Goal: Information Seeking & Learning: Understand process/instructions

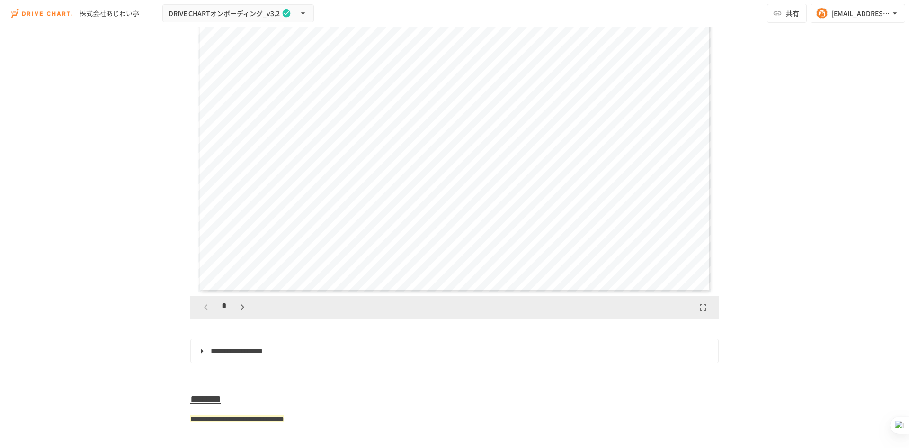
scroll to position [3789, 0]
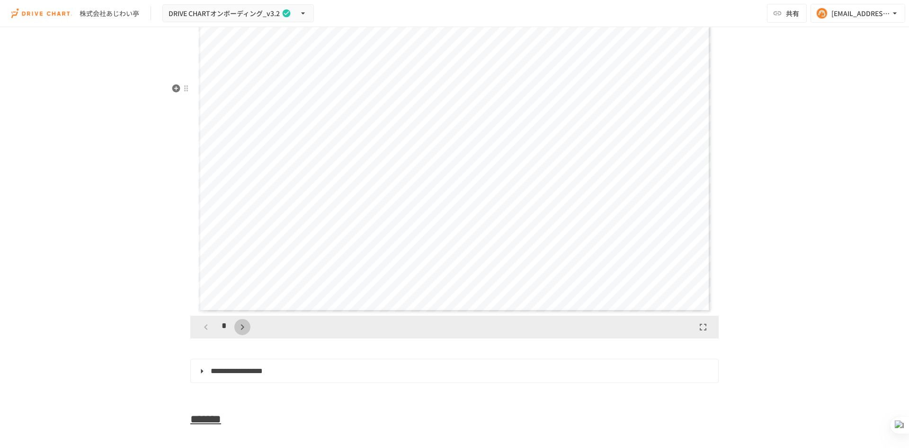
click at [237, 277] on icon "button" at bounding box center [242, 326] width 11 height 11
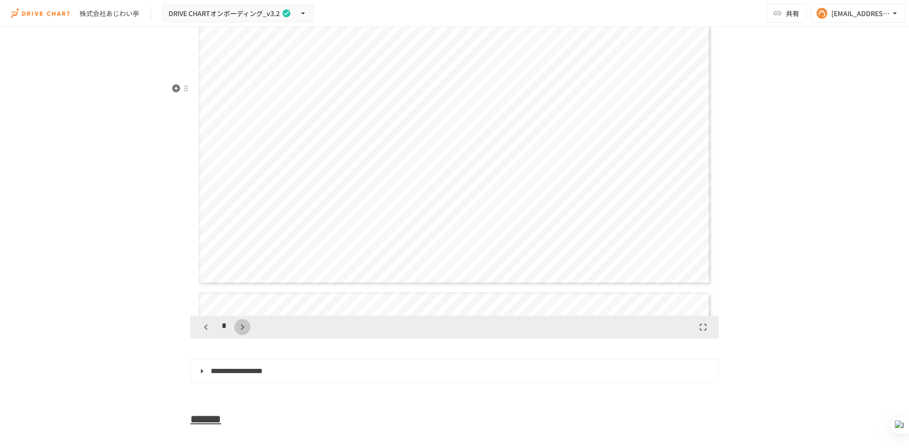
click at [237, 277] on icon "button" at bounding box center [242, 326] width 11 height 11
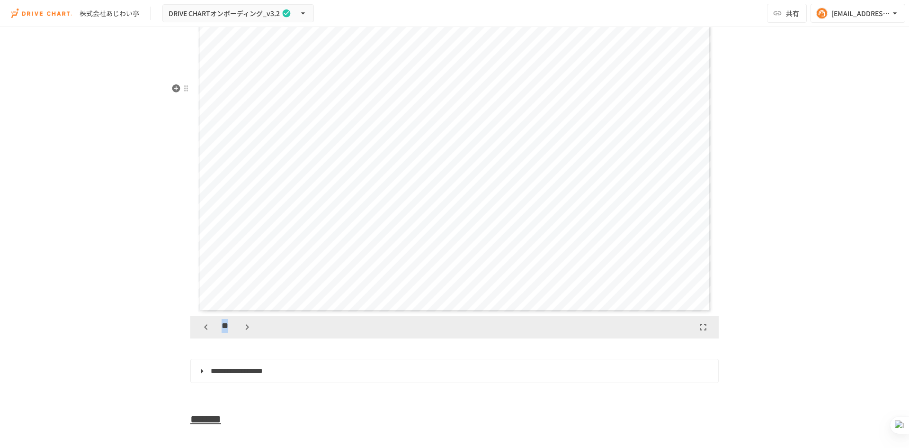
click at [234, 277] on div "**" at bounding box center [226, 327] width 57 height 16
click at [242, 277] on icon "button" at bounding box center [247, 326] width 11 height 11
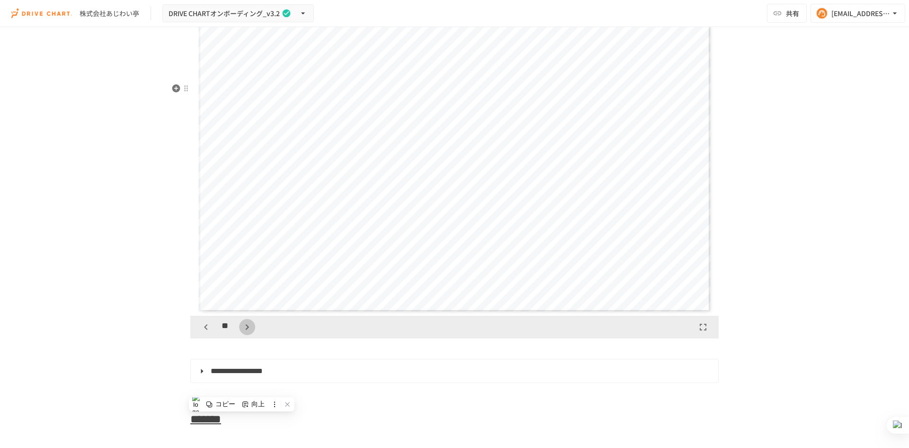
click at [242, 277] on icon "button" at bounding box center [247, 326] width 11 height 11
click at [244, 277] on icon "button" at bounding box center [247, 326] width 11 height 11
click at [242, 277] on icon "button" at bounding box center [247, 326] width 11 height 11
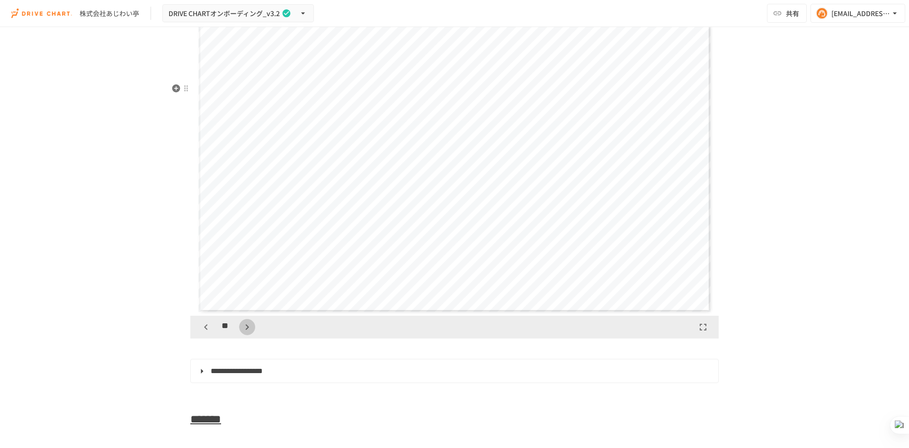
click at [242, 277] on icon "button" at bounding box center [247, 326] width 11 height 11
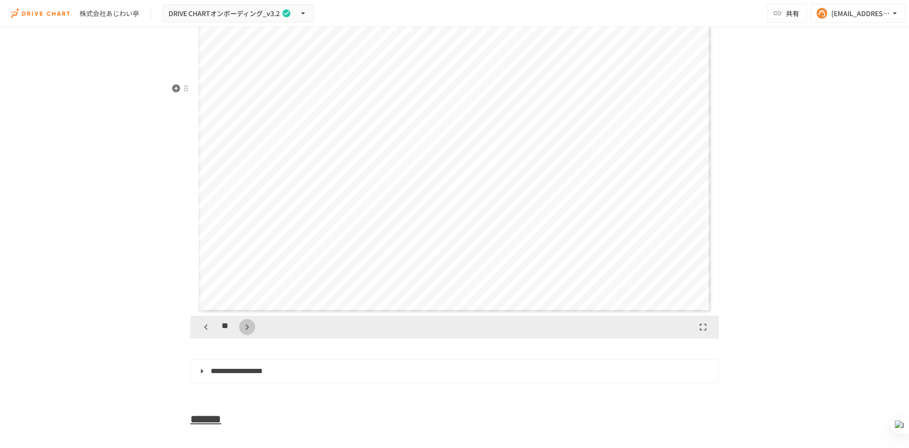
click at [242, 277] on icon "button" at bounding box center [247, 326] width 11 height 11
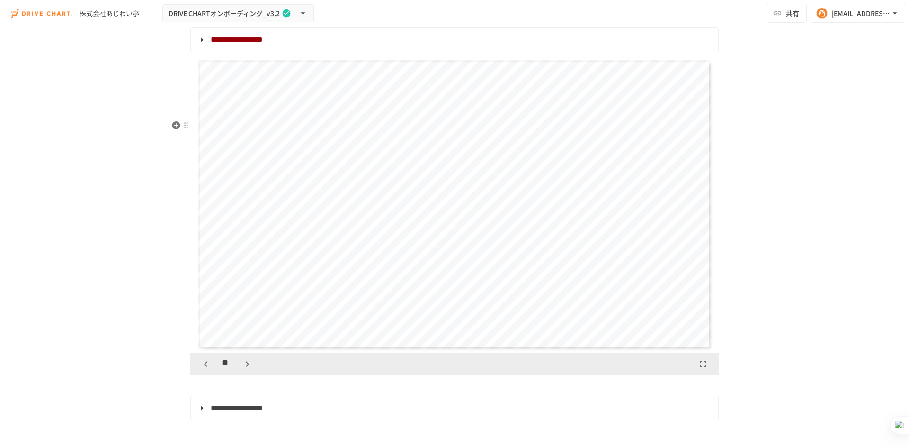
scroll to position [3836, 0]
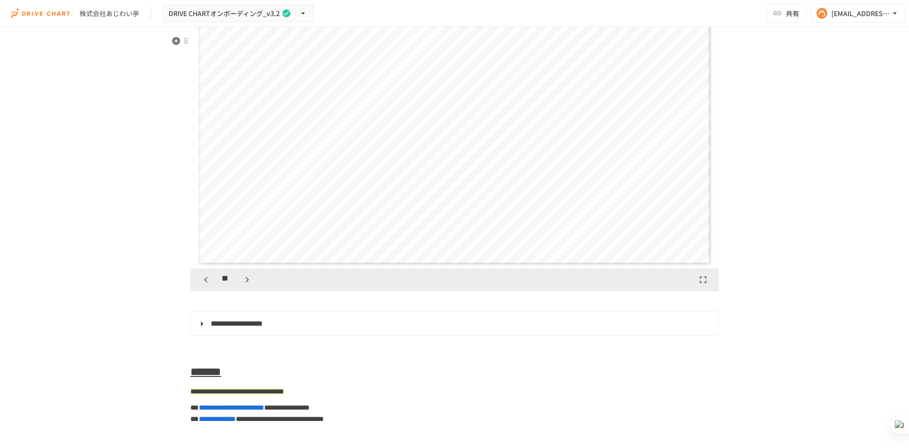
click at [205, 277] on icon "button" at bounding box center [205, 279] width 11 height 11
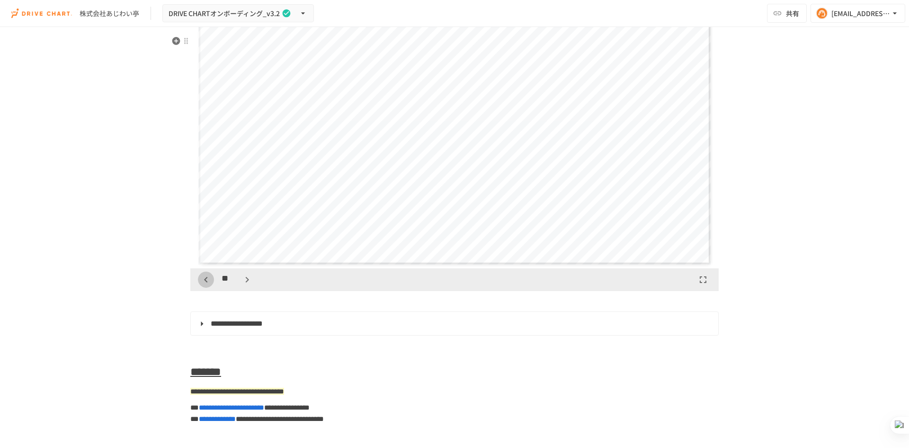
click at [205, 277] on icon "button" at bounding box center [205, 279] width 11 height 11
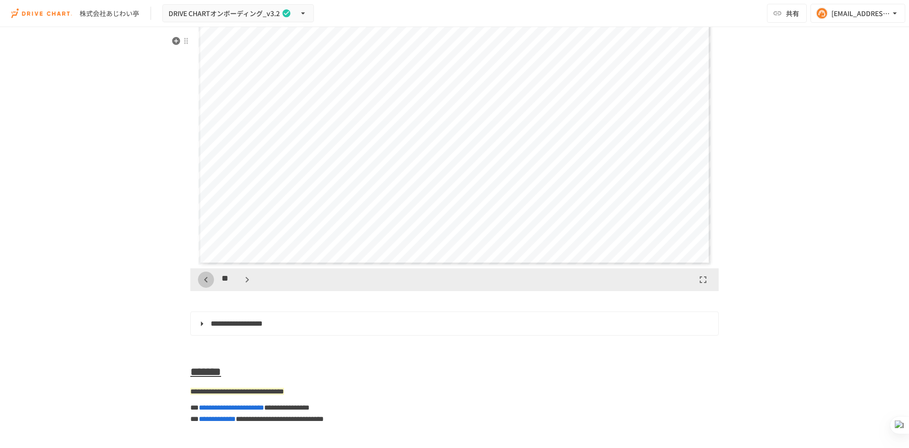
click at [205, 277] on icon "button" at bounding box center [205, 279] width 11 height 11
click at [204, 277] on icon "button" at bounding box center [205, 279] width 11 height 11
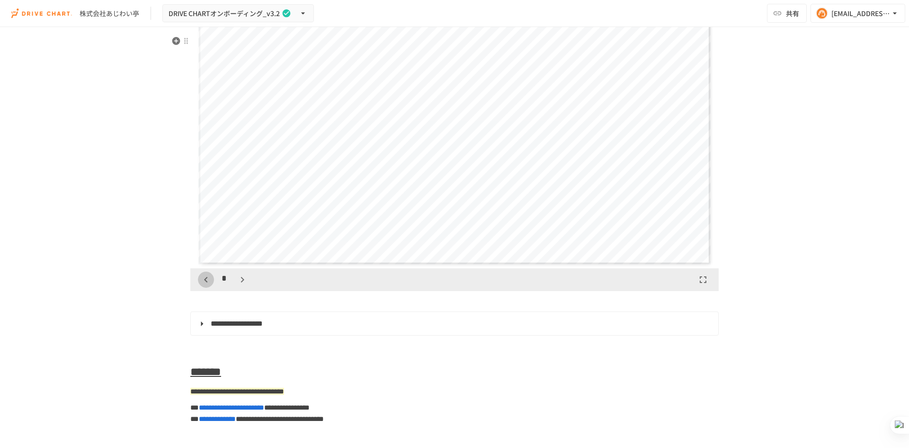
click at [204, 277] on icon "button" at bounding box center [205, 279] width 11 height 11
click at [203, 277] on icon "button" at bounding box center [205, 279] width 11 height 11
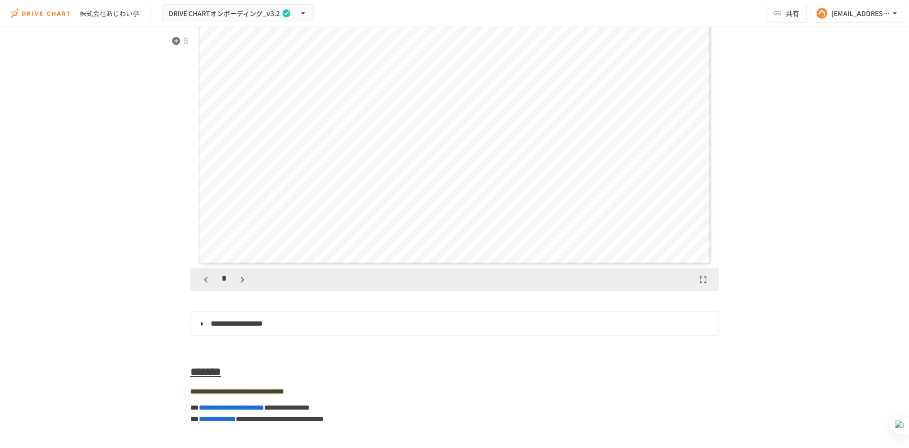
scroll to position [296, 0]
click at [203, 277] on icon "button" at bounding box center [205, 279] width 11 height 11
click at [240, 277] on icon "button" at bounding box center [242, 279] width 11 height 11
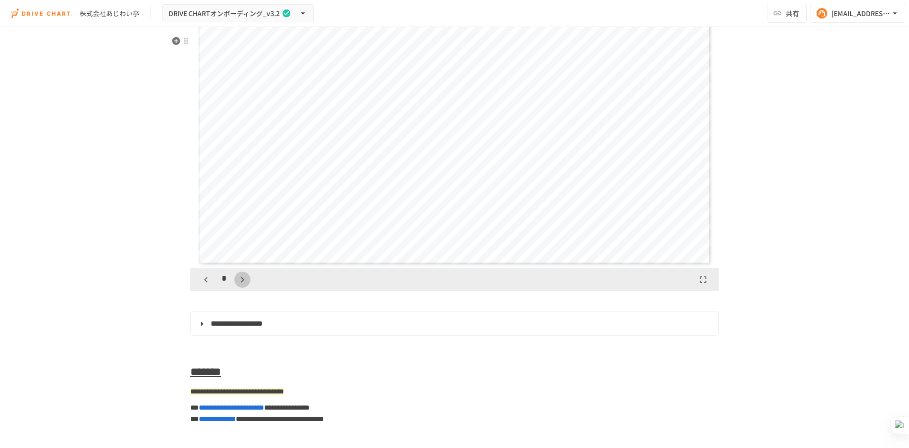
click at [241, 277] on icon "button" at bounding box center [242, 280] width 3 height 6
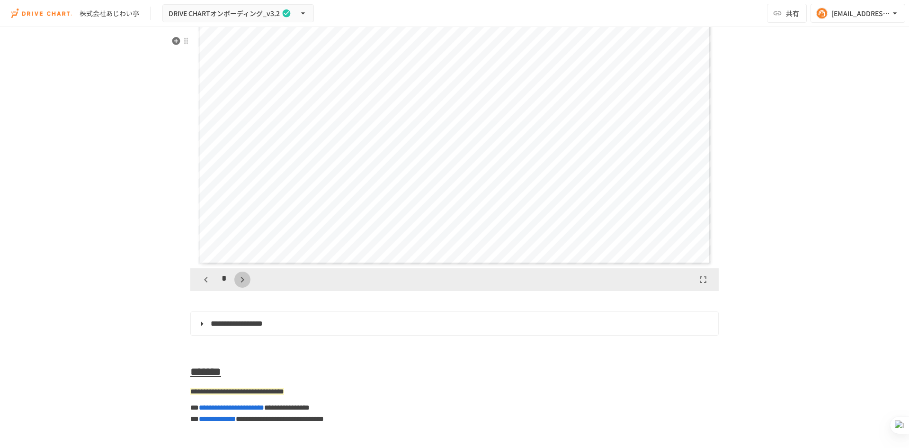
click at [241, 277] on icon "button" at bounding box center [242, 280] width 3 height 6
click at [242, 277] on icon "button" at bounding box center [247, 279] width 11 height 11
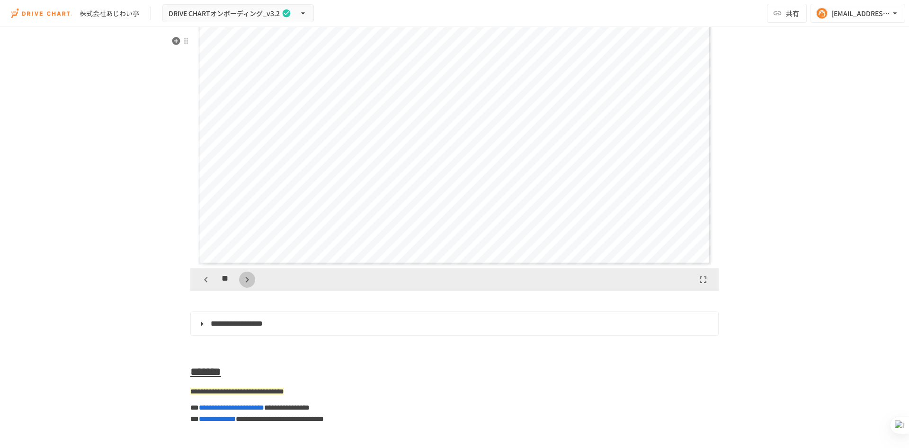
click at [242, 277] on icon "button" at bounding box center [247, 279] width 11 height 11
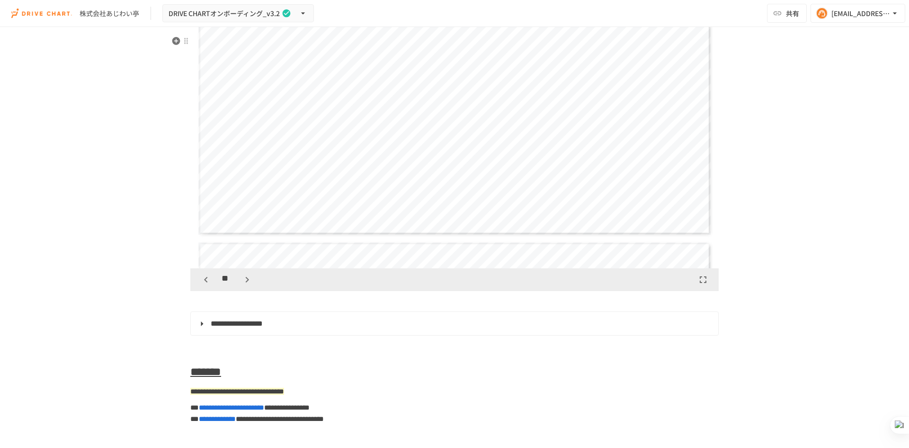
click at [242, 277] on icon "button" at bounding box center [247, 279] width 11 height 11
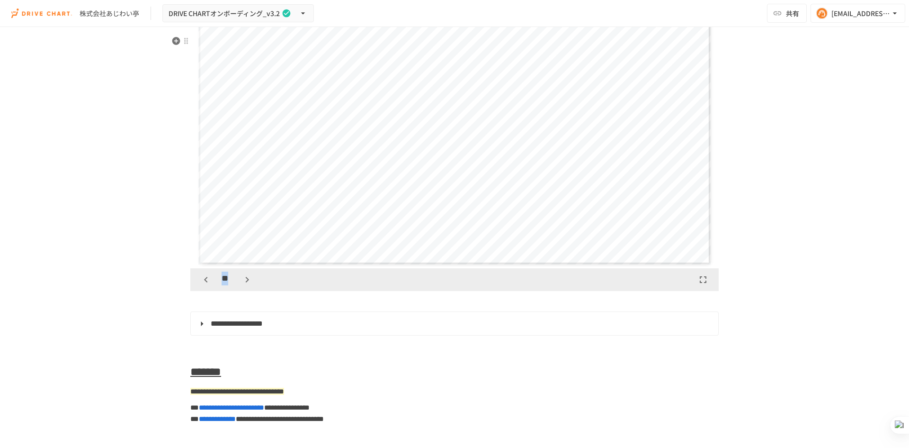
click at [202, 277] on div "**" at bounding box center [454, 279] width 529 height 23
click at [203, 277] on icon "button" at bounding box center [205, 279] width 11 height 11
click at [216, 264] on div "**********" at bounding box center [454, 120] width 513 height 288
click at [244, 277] on icon "button" at bounding box center [247, 279] width 11 height 11
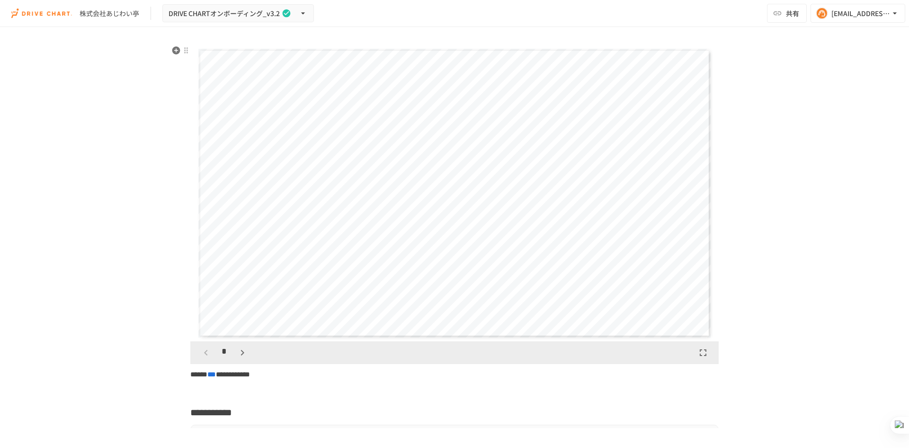
scroll to position [947, 0]
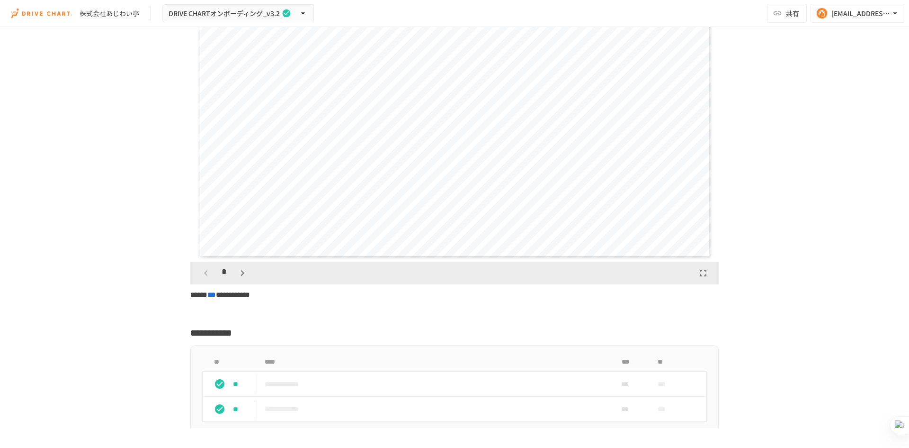
click at [237, 277] on icon "button" at bounding box center [242, 272] width 11 height 11
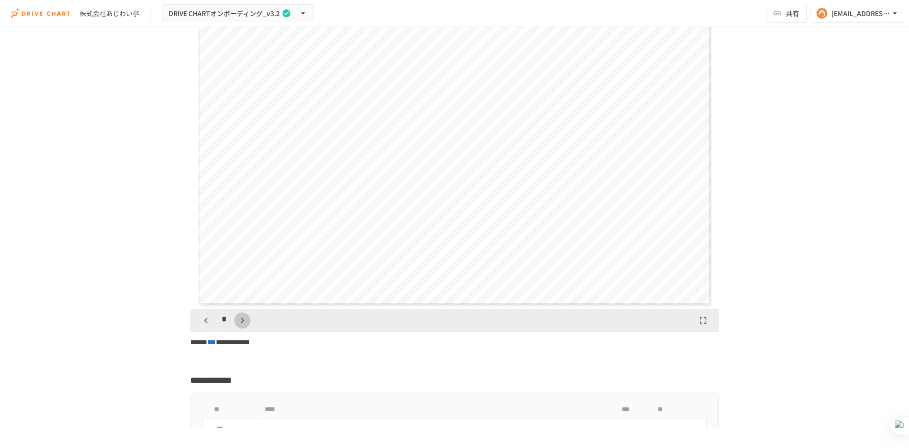
click at [237, 277] on icon "button" at bounding box center [242, 319] width 11 height 11
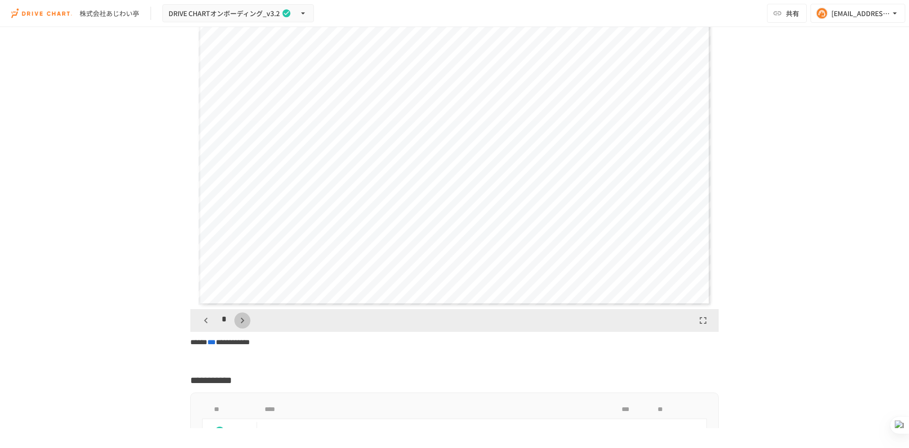
click at [237, 277] on icon "button" at bounding box center [242, 319] width 11 height 11
click at [234, 277] on div "**" at bounding box center [226, 320] width 57 height 16
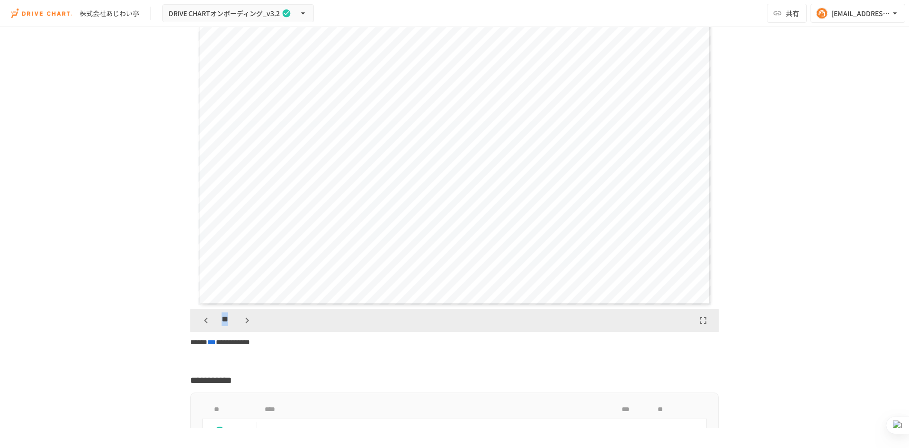
click at [242, 277] on icon "button" at bounding box center [247, 319] width 11 height 11
click at [246, 277] on icon "button" at bounding box center [247, 319] width 11 height 11
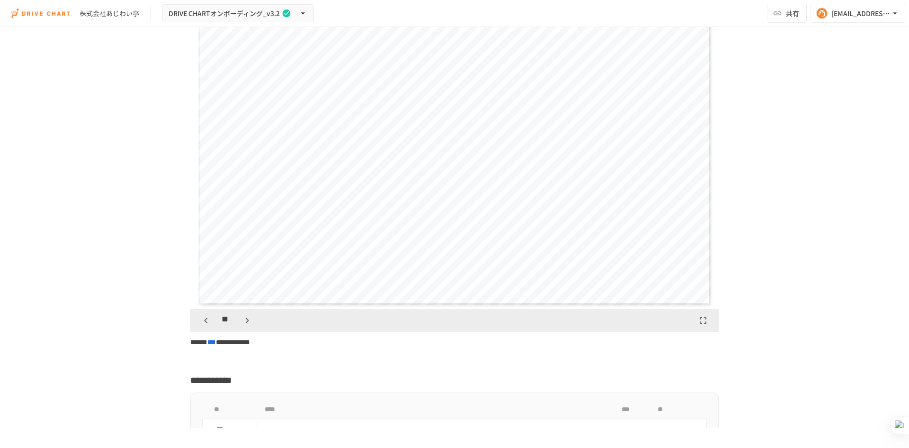
click at [246, 277] on icon "button" at bounding box center [247, 319] width 11 height 11
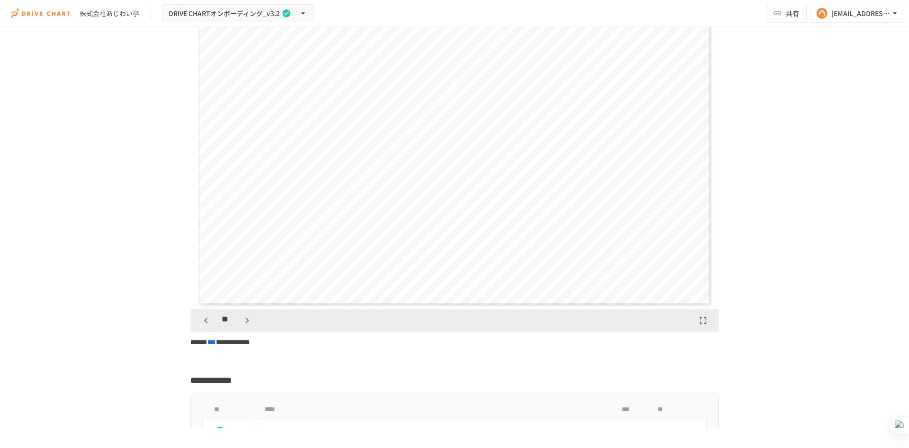
click at [246, 277] on icon "button" at bounding box center [247, 319] width 11 height 11
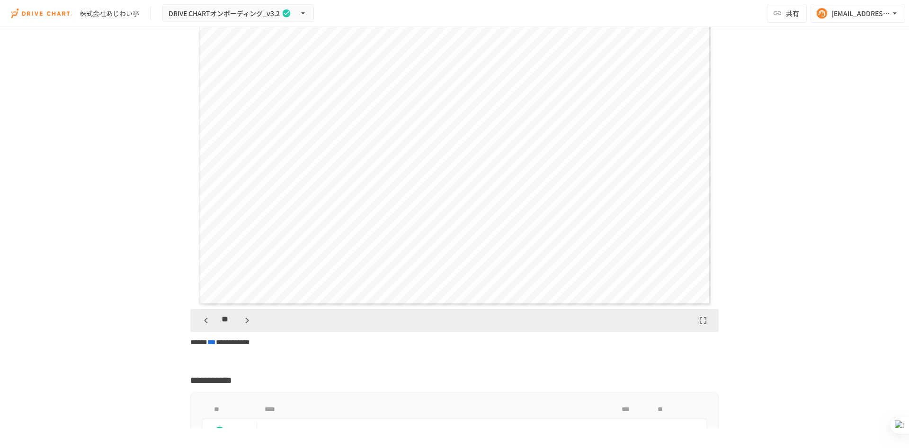
click at [246, 277] on icon "button" at bounding box center [247, 319] width 11 height 11
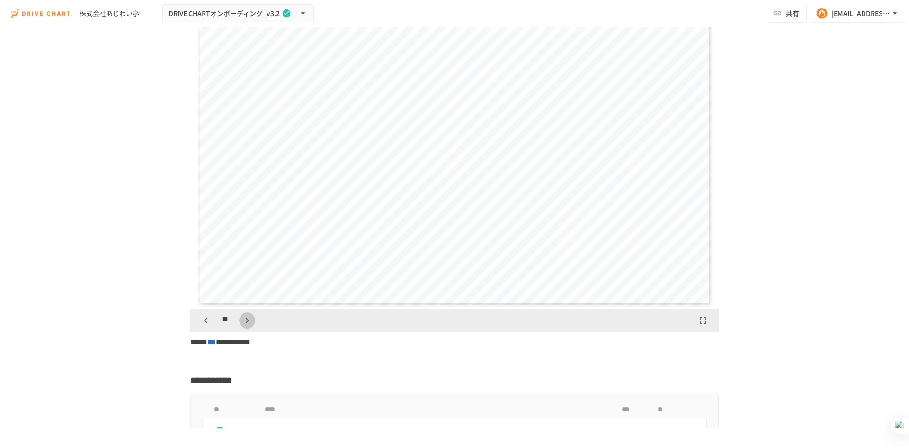
click at [246, 277] on icon "button" at bounding box center [247, 319] width 11 height 11
click at [209, 277] on div "**" at bounding box center [226, 320] width 57 height 16
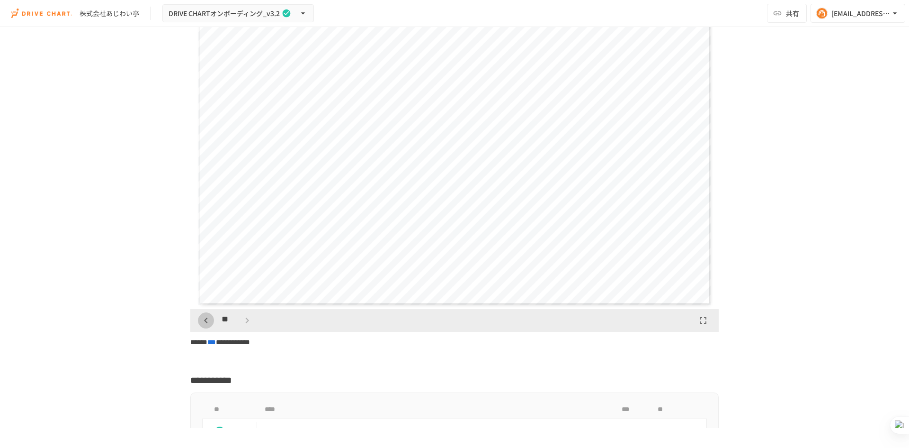
click at [204, 277] on icon "button" at bounding box center [205, 319] width 11 height 11
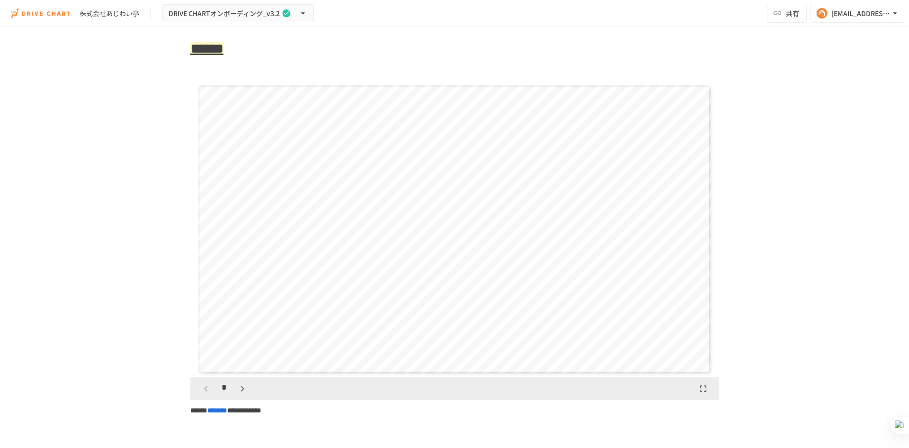
scroll to position [1847, 0]
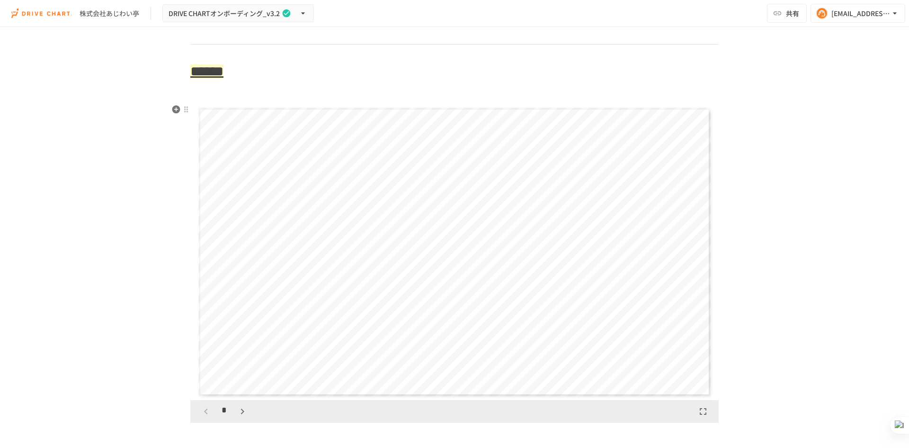
click at [241, 277] on icon "button" at bounding box center [242, 411] width 3 height 6
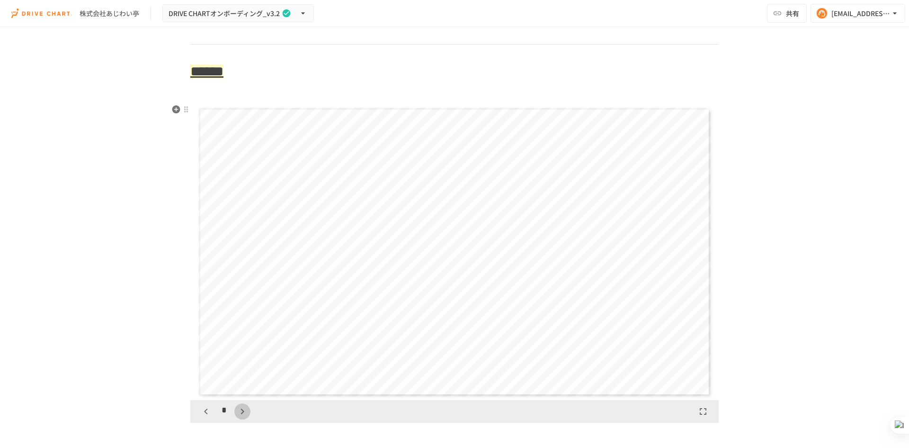
click at [241, 277] on icon "button" at bounding box center [242, 411] width 3 height 6
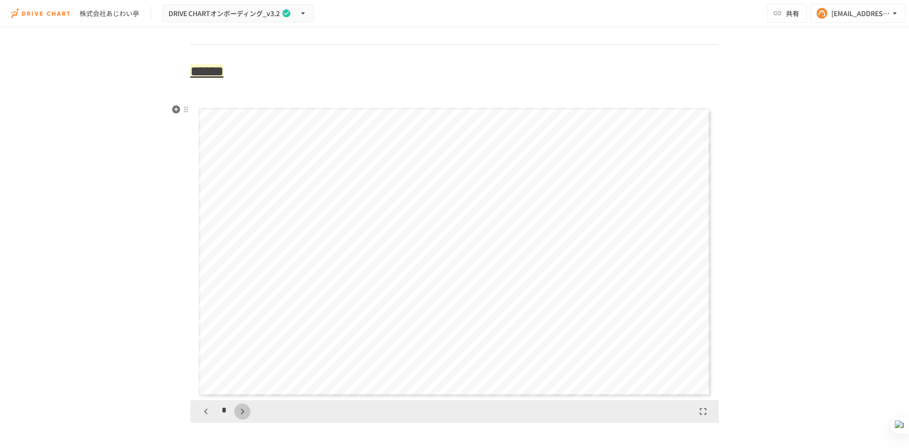
click at [241, 277] on icon "button" at bounding box center [242, 411] width 3 height 6
click at [242, 277] on icon "button" at bounding box center [247, 410] width 11 height 11
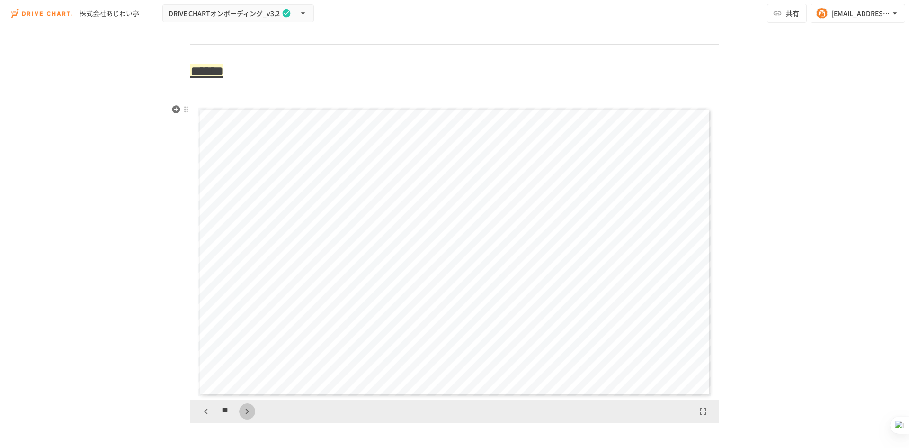
scroll to position [2960, 0]
click at [242, 277] on icon "button" at bounding box center [247, 410] width 11 height 11
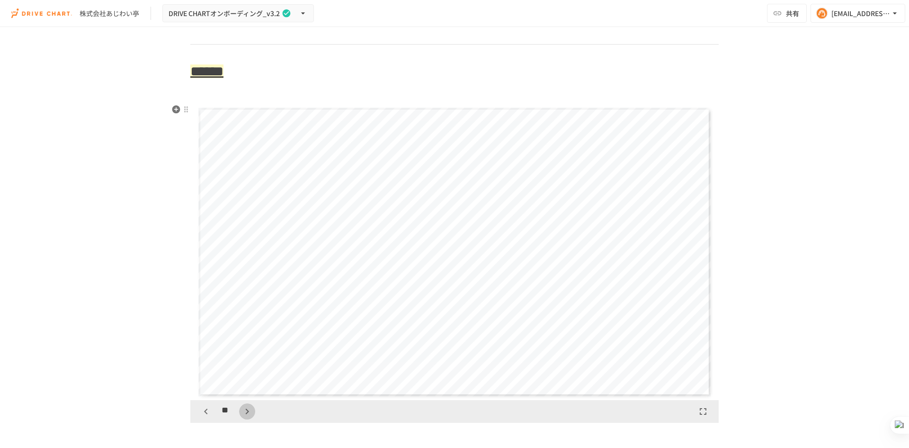
click at [242, 277] on icon "button" at bounding box center [247, 410] width 11 height 11
click at [239, 277] on div "**" at bounding box center [226, 411] width 57 height 16
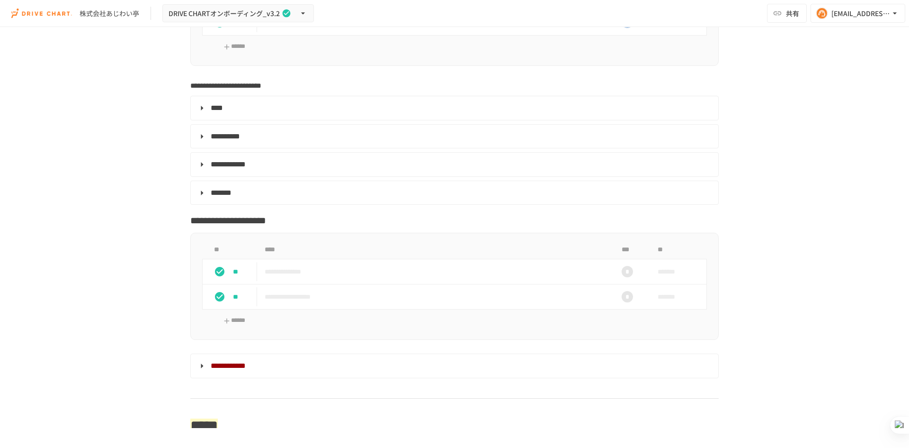
scroll to position [2321, 0]
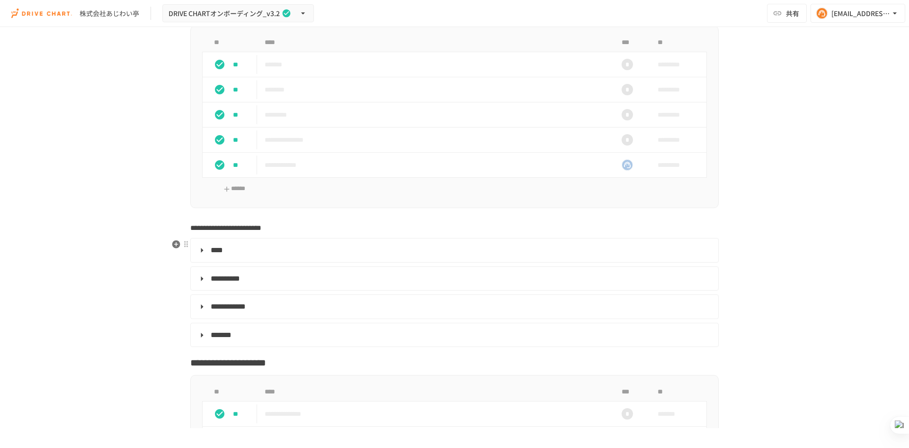
click at [204, 248] on summary "****" at bounding box center [454, 250] width 514 height 12
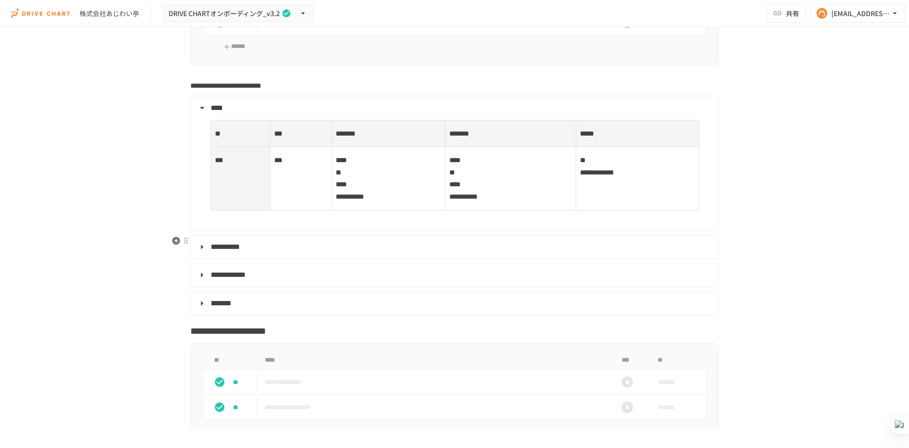
scroll to position [2415, 0]
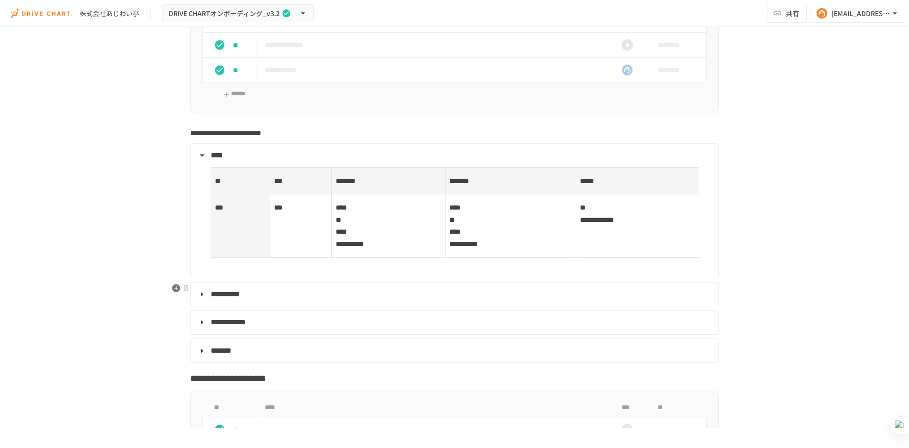
click at [198, 277] on summary "**********" at bounding box center [454, 294] width 514 height 12
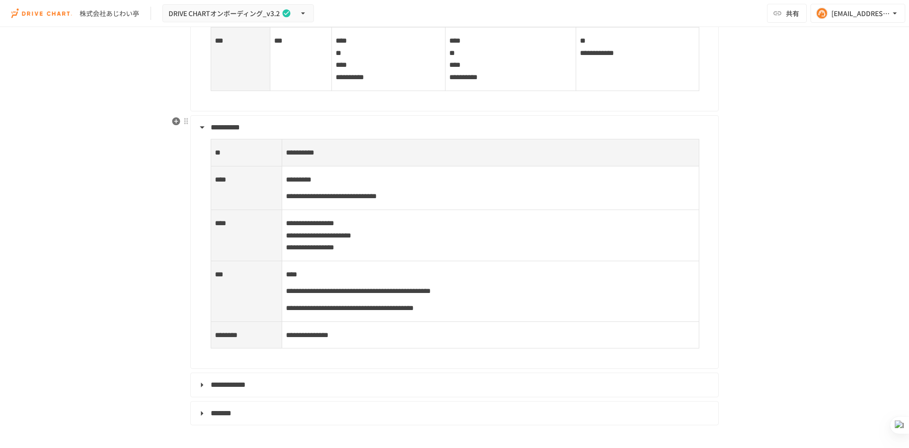
scroll to position [2605, 0]
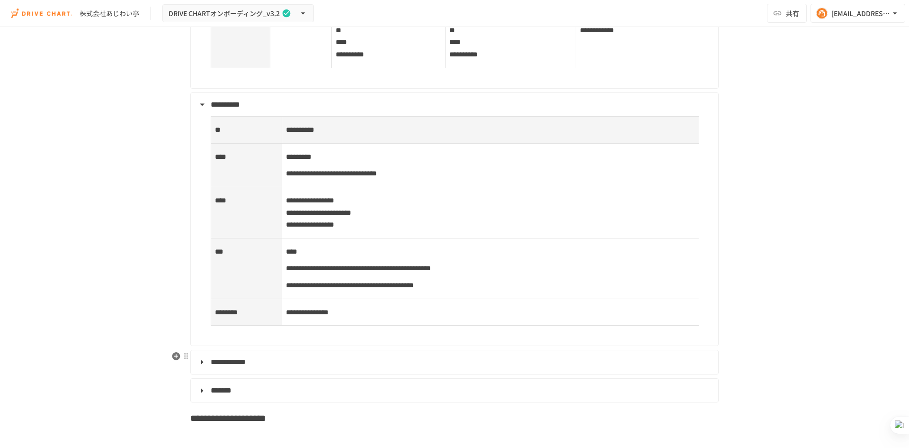
click at [197, 277] on summary "**********" at bounding box center [454, 362] width 514 height 12
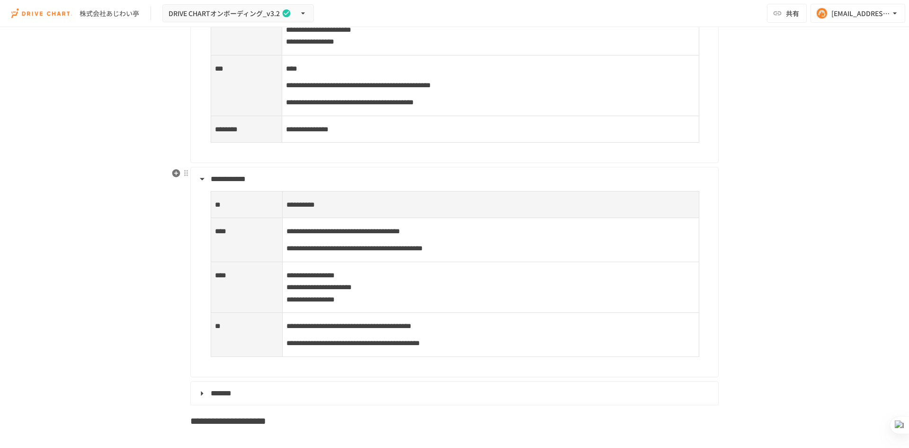
scroll to position [2794, 0]
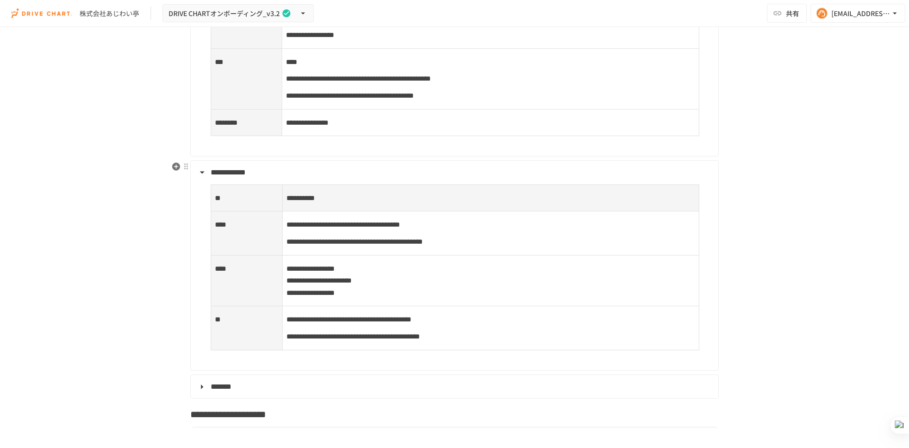
click at [197, 173] on summary "**********" at bounding box center [454, 172] width 514 height 12
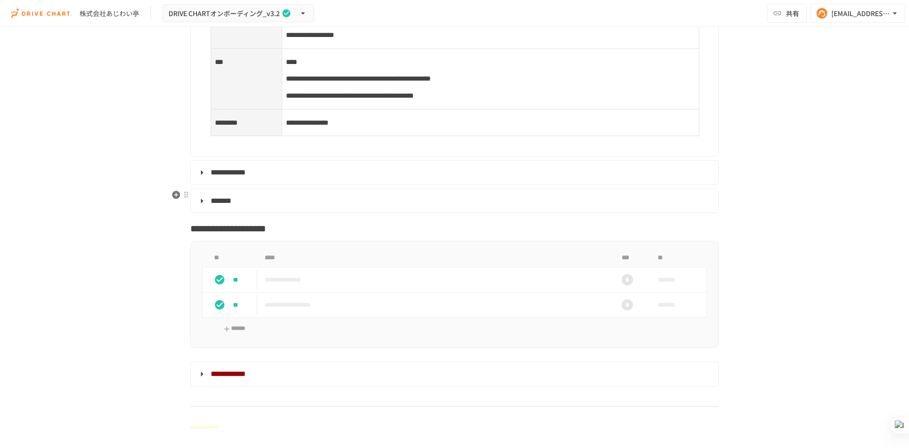
click at [199, 203] on summary "*******" at bounding box center [454, 201] width 514 height 12
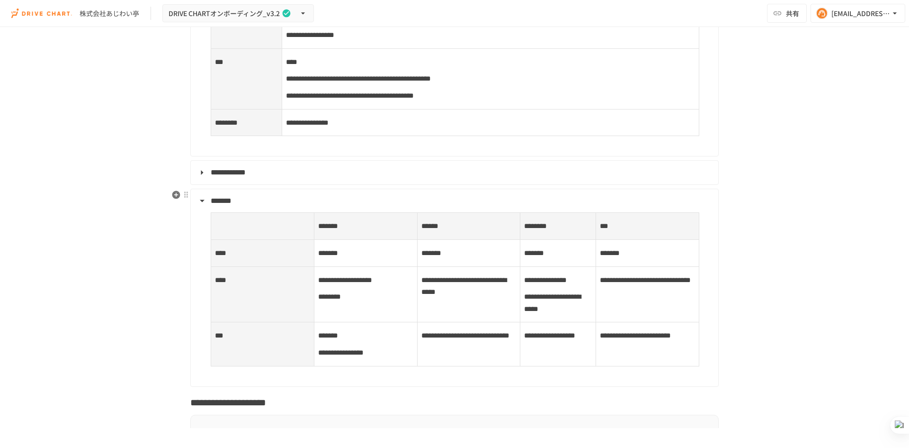
click at [199, 203] on summary "*******" at bounding box center [454, 201] width 514 height 12
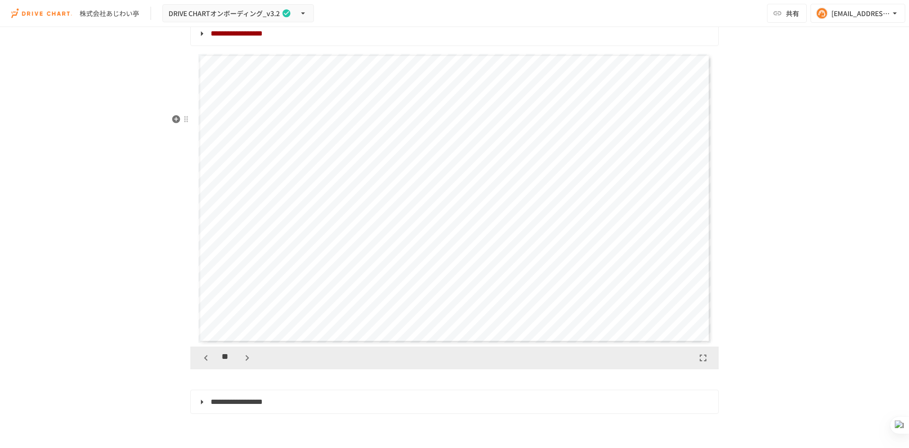
scroll to position [4026, 0]
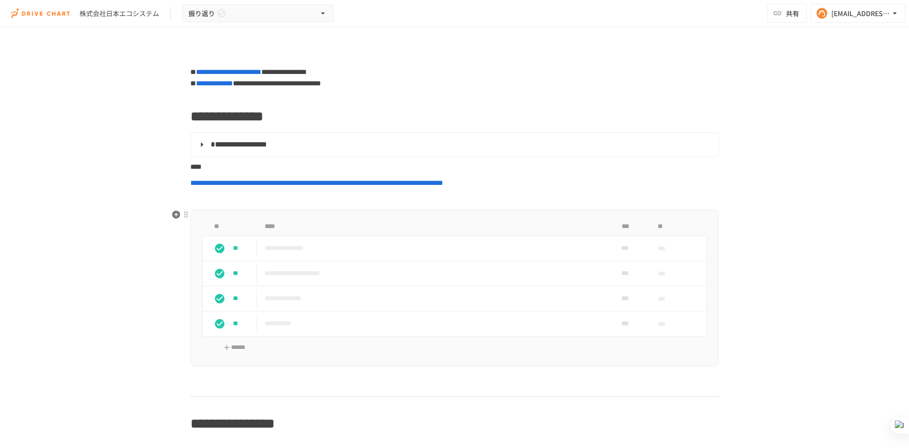
scroll to position [5327, 0]
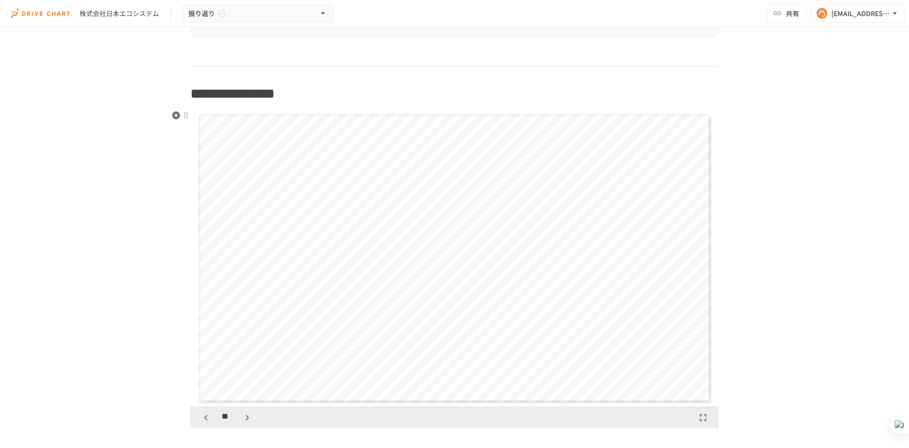
click at [205, 420] on icon "button" at bounding box center [205, 417] width 11 height 11
click at [200, 419] on icon "button" at bounding box center [205, 417] width 11 height 11
click at [200, 420] on icon "button" at bounding box center [205, 417] width 11 height 11
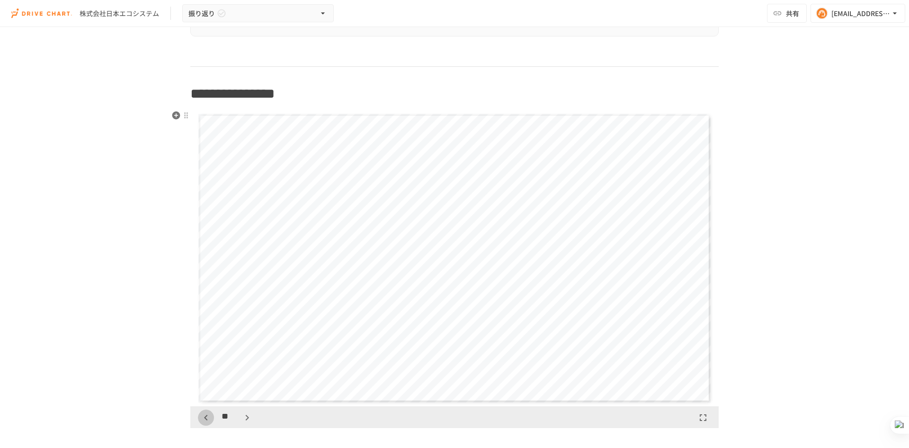
click at [200, 420] on icon "button" at bounding box center [205, 417] width 11 height 11
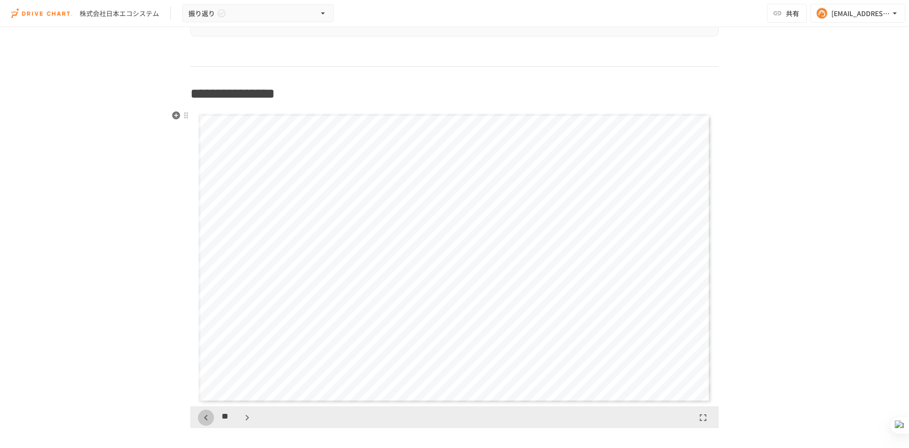
click at [200, 420] on icon "button" at bounding box center [205, 417] width 11 height 11
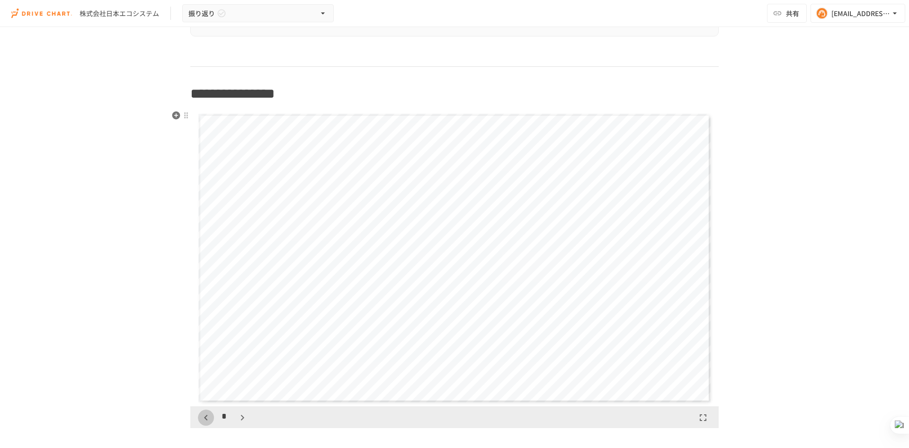
scroll to position [1184, 0]
click at [242, 417] on icon "button" at bounding box center [242, 417] width 11 height 11
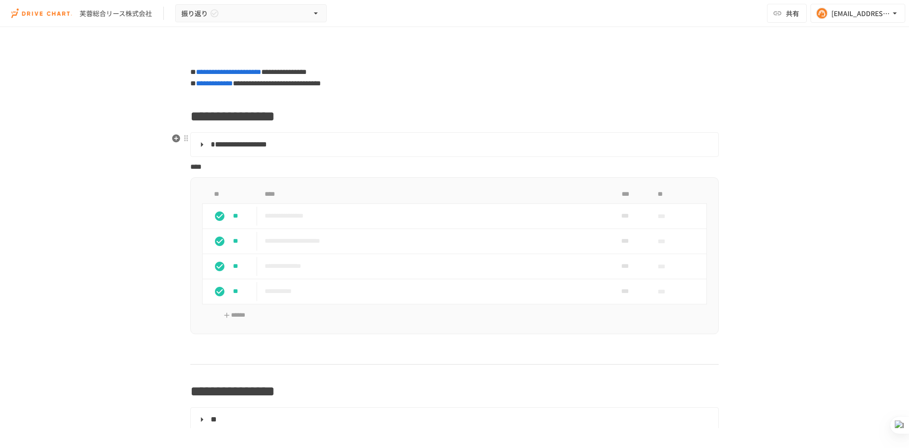
click at [203, 141] on summary "**********" at bounding box center [454, 144] width 514 height 12
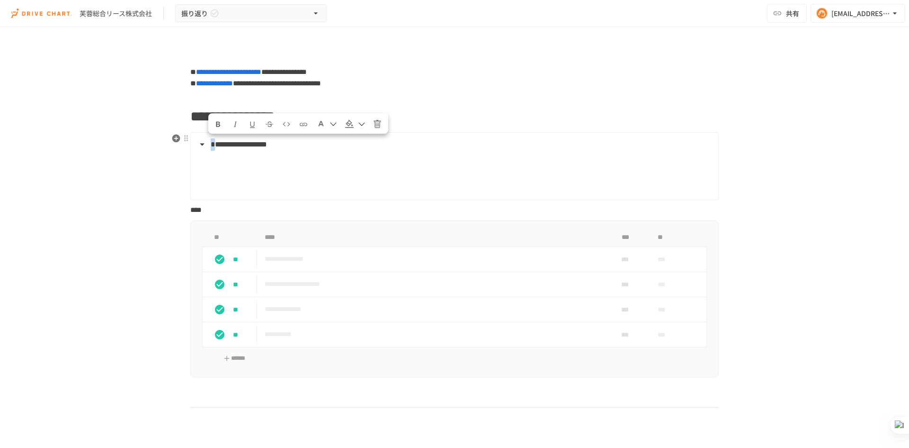
click at [203, 141] on summary "**********" at bounding box center [454, 144] width 514 height 12
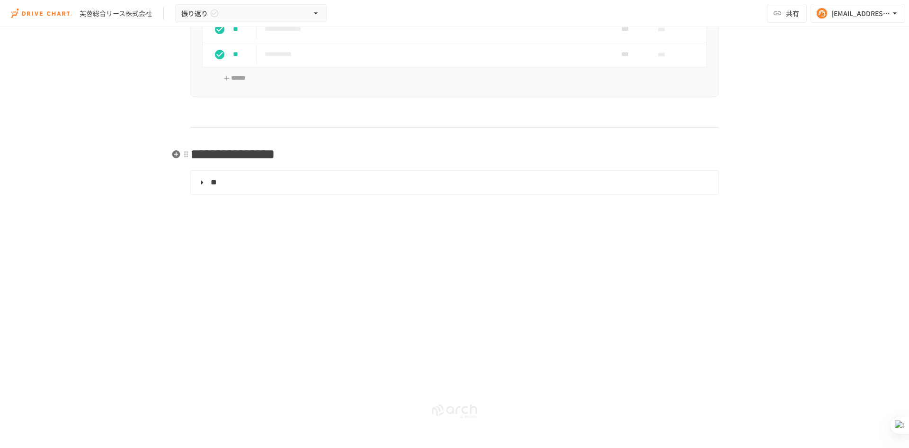
scroll to position [142, 0]
